Goal: Use online tool/utility

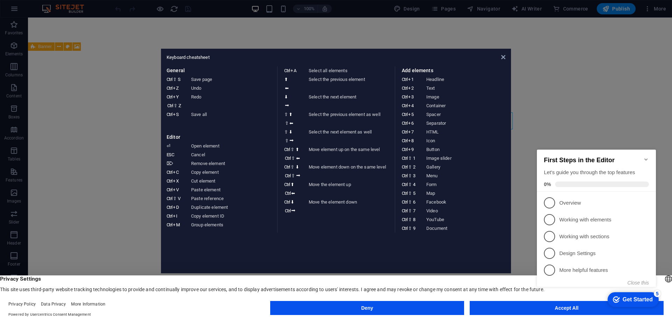
click at [589, 310] on appcues-checklist "Contextual help checklist present on screen" at bounding box center [597, 225] width 127 height 172
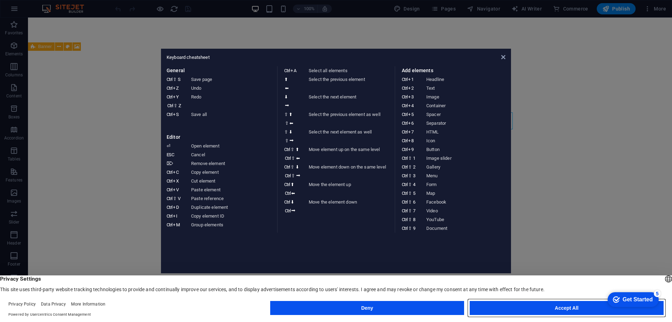
click at [570, 304] on button "Accept All" at bounding box center [567, 308] width 194 height 14
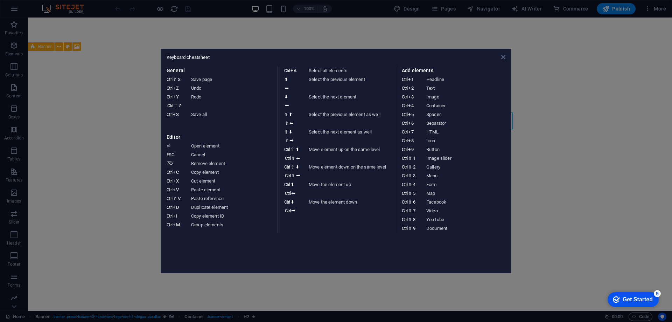
click at [503, 55] on icon at bounding box center [503, 57] width 4 height 6
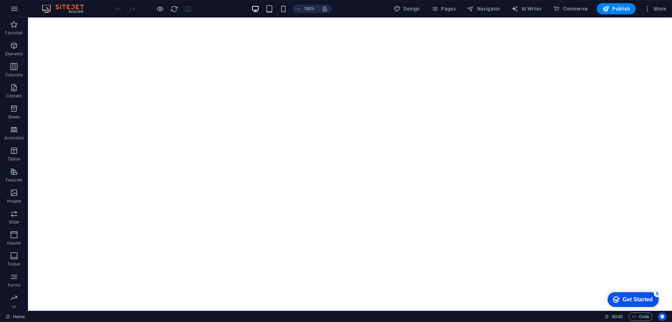
click at [620, 296] on div "checkmark Get Started 5" at bounding box center [633, 299] width 40 height 7
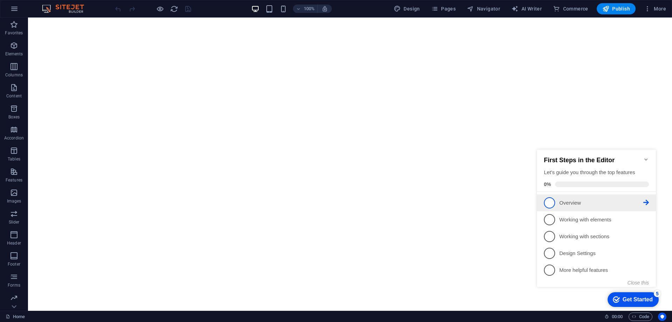
click at [552, 202] on span "1" at bounding box center [549, 202] width 11 height 11
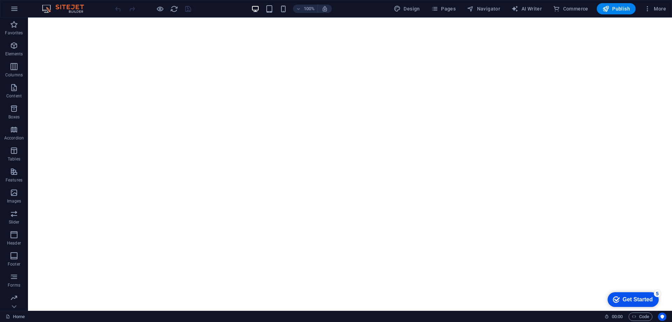
click at [635, 298] on div "Get Started" at bounding box center [638, 299] width 30 height 6
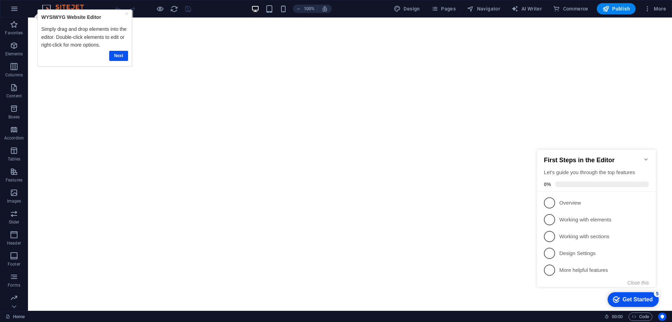
click at [647, 156] on icon "Minimize checklist" at bounding box center [646, 159] width 6 height 6
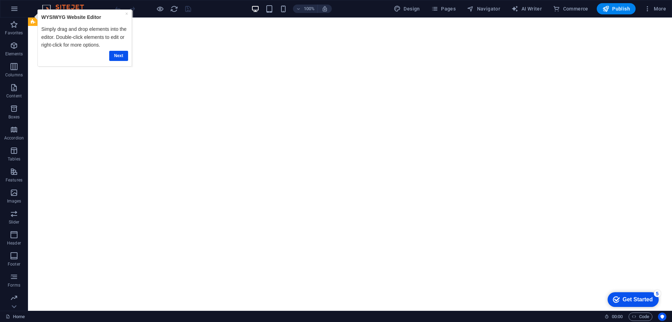
click at [128, 14] on div "× WYSIWYG Website Editor Simply drag and drop elements into the editor. Double-…" at bounding box center [85, 38] width 90 height 53
click at [127, 14] on link "×" at bounding box center [126, 14] width 3 height 6
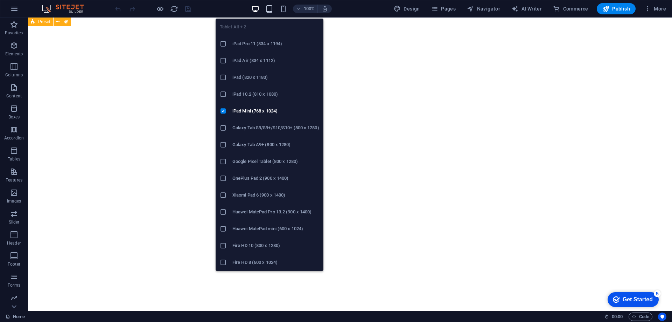
click at [272, 6] on icon "button" at bounding box center [269, 9] width 8 height 8
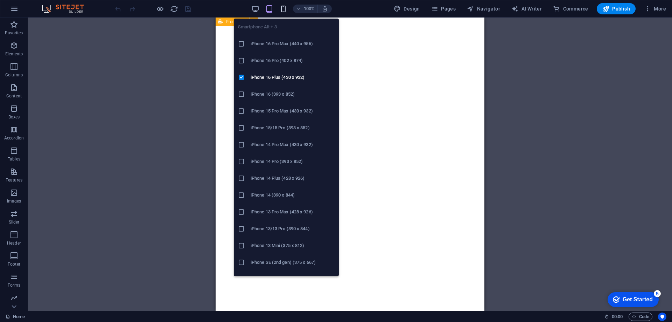
click at [286, 8] on icon "button" at bounding box center [283, 9] width 8 height 8
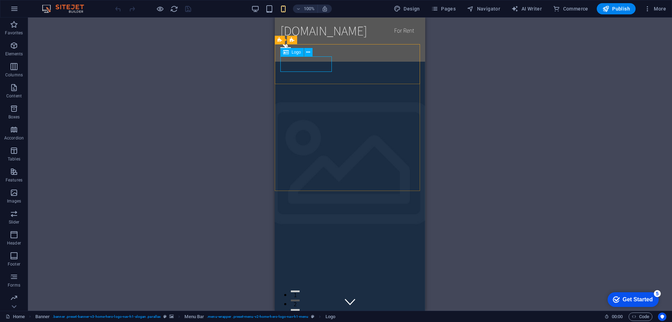
click at [289, 53] on div "Logo" at bounding box center [291, 52] width 23 height 8
drag, startPoint x: 293, startPoint y: 50, endPoint x: 298, endPoint y: 51, distance: 5.1
click at [298, 51] on span "Logo" at bounding box center [296, 52] width 9 height 4
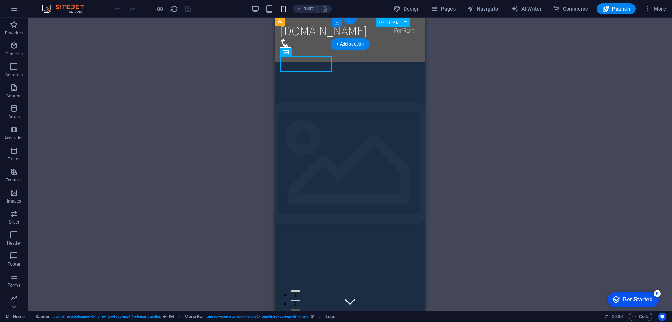
click at [411, 47] on div at bounding box center [349, 51] width 139 height 9
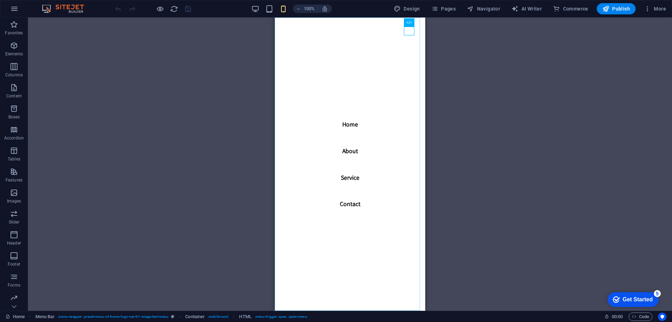
click at [411, 34] on nav "Home About Service Contact" at bounding box center [350, 164] width 151 height 293
click at [411, 25] on nav "Home About Service Contact" at bounding box center [350, 164] width 151 height 293
click at [350, 38] on nav "Home About Service Contact" at bounding box center [350, 164] width 151 height 293
click at [346, 60] on nav "Home About Service Contact" at bounding box center [350, 164] width 151 height 293
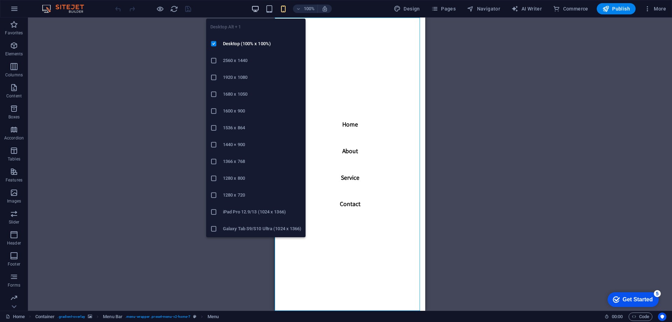
click at [254, 11] on icon "button" at bounding box center [255, 9] width 8 height 8
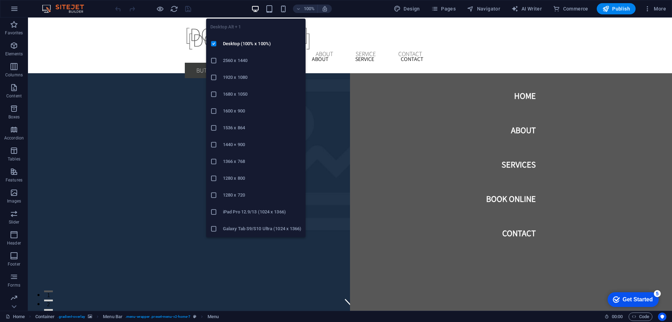
scroll to position [1372, 0]
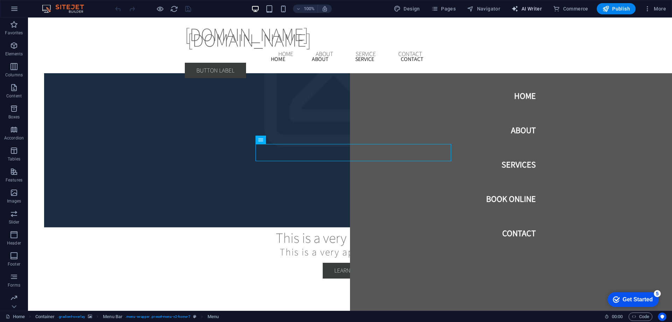
click at [536, 12] on button "AI Writer" at bounding box center [527, 8] width 36 height 11
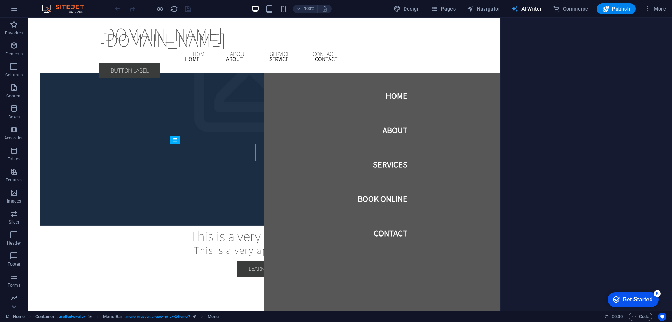
select select "English"
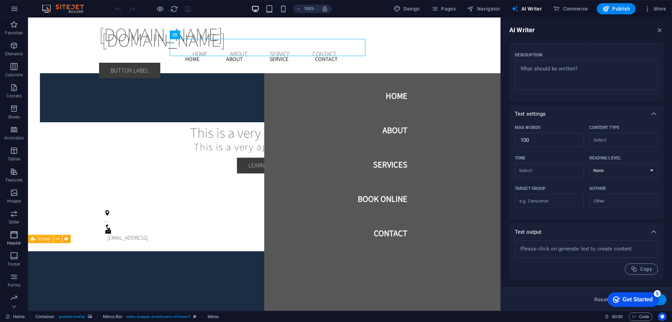
scroll to position [43, 0]
